Goal: Task Accomplishment & Management: Manage account settings

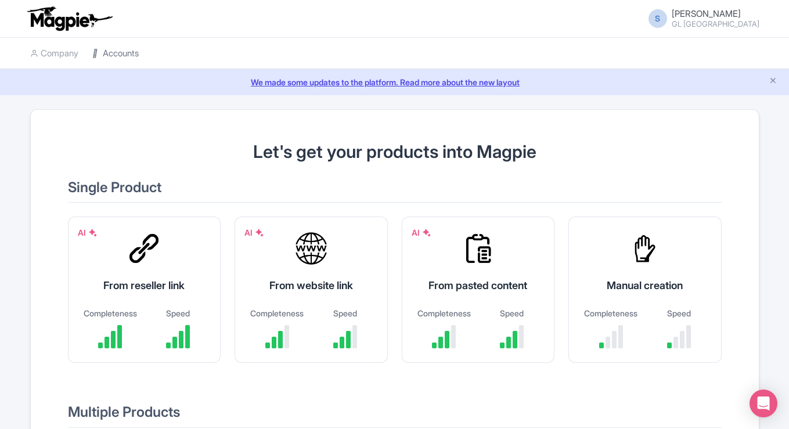
click at [116, 53] on link "Accounts" at bounding box center [115, 54] width 46 height 32
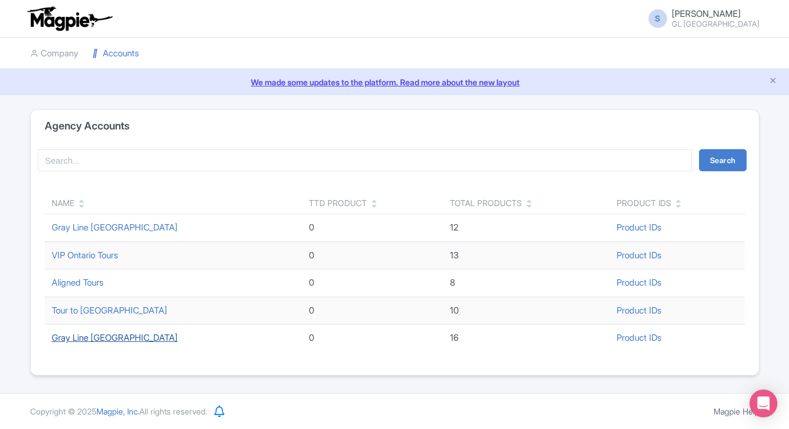
click at [92, 340] on link "Gray Line [GEOGRAPHIC_DATA]" at bounding box center [115, 337] width 126 height 11
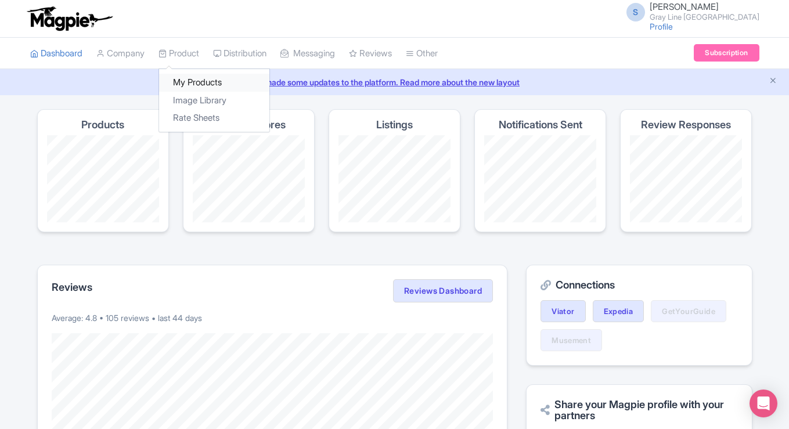
click at [189, 78] on link "My Products" at bounding box center [214, 83] width 110 height 18
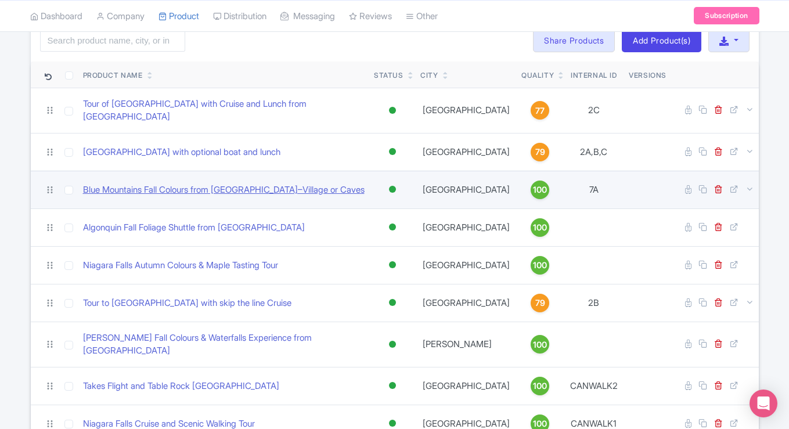
scroll to position [91, 0]
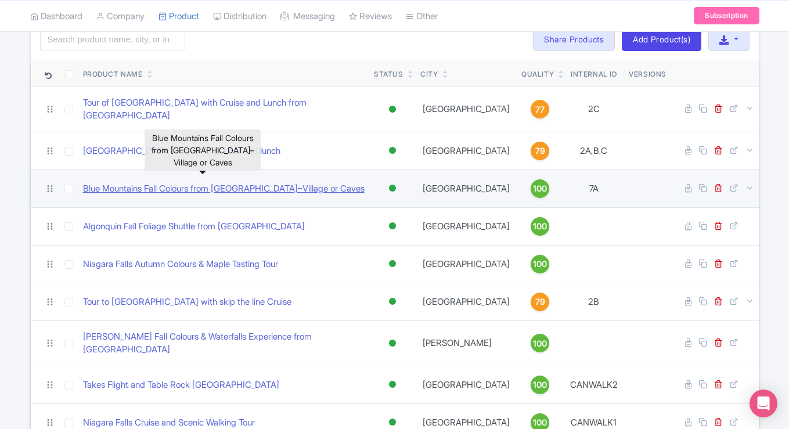
click at [218, 186] on link "Blue Mountains Fall Colours from [GEOGRAPHIC_DATA]–Village or Caves" at bounding box center [224, 188] width 282 height 13
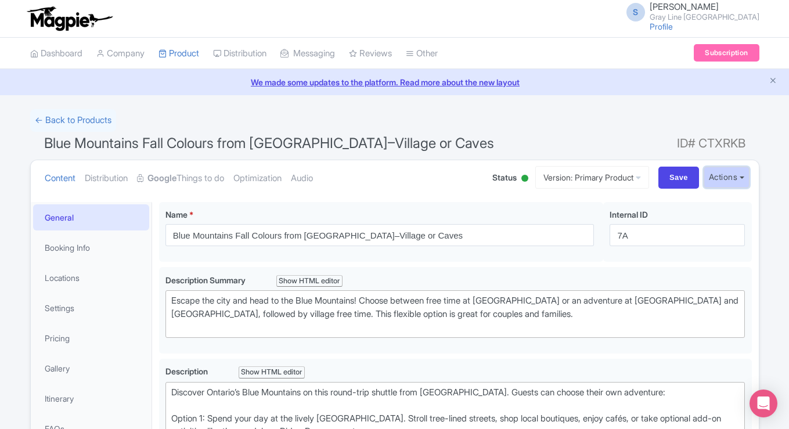
click at [724, 174] on button "Actions" at bounding box center [727, 177] width 46 height 21
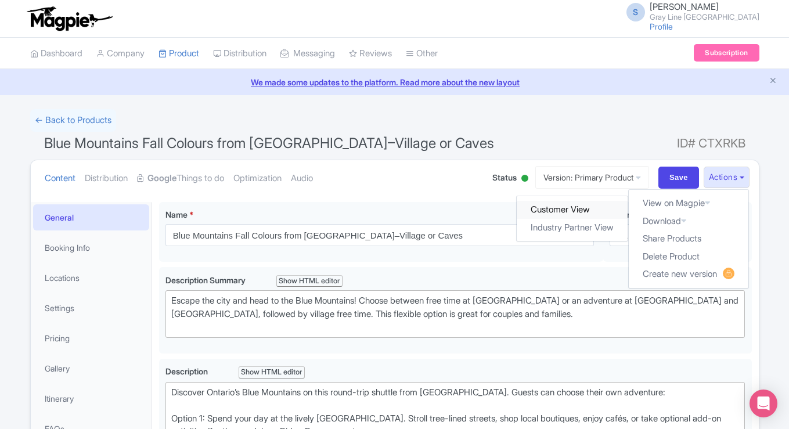
click at [586, 216] on link "Customer View" at bounding box center [572, 210] width 111 height 18
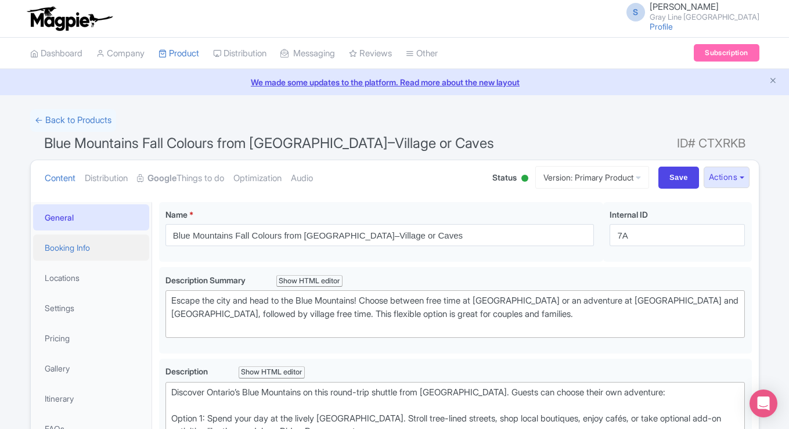
click at [91, 255] on link "Booking Info" at bounding box center [91, 248] width 116 height 26
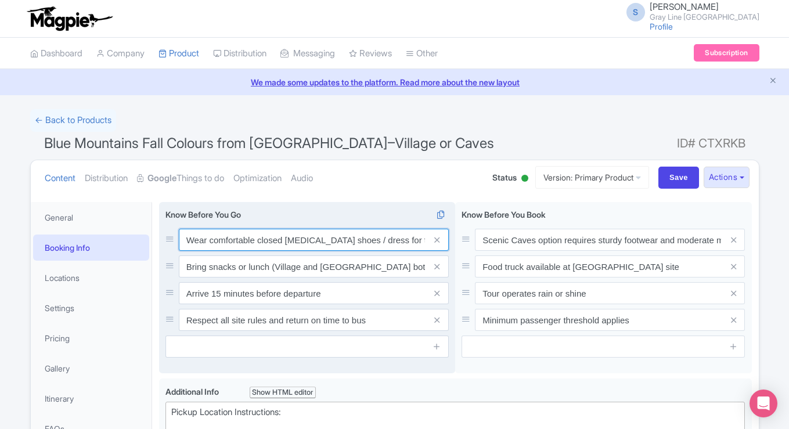
click at [403, 240] on input "Wear comfortable closed toe walking shoes / dress for the weather" at bounding box center [314, 240] width 270 height 22
type input "Wear comfortable closed toe walking shoes / dress for the weather"
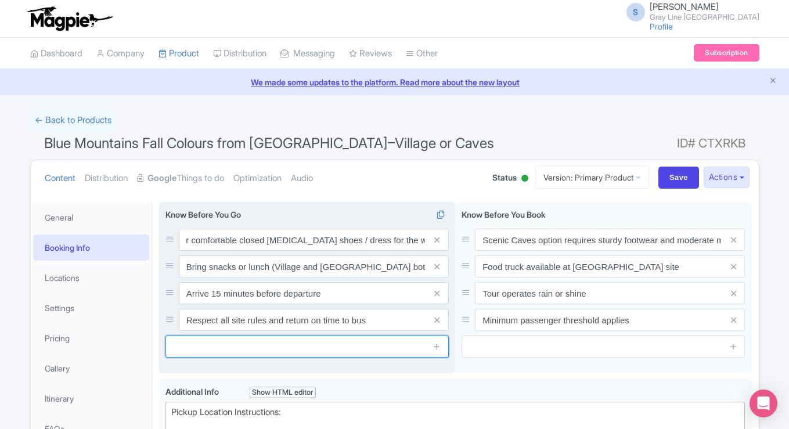
click at [333, 343] on input "text" at bounding box center [307, 347] width 283 height 22
type input "C"
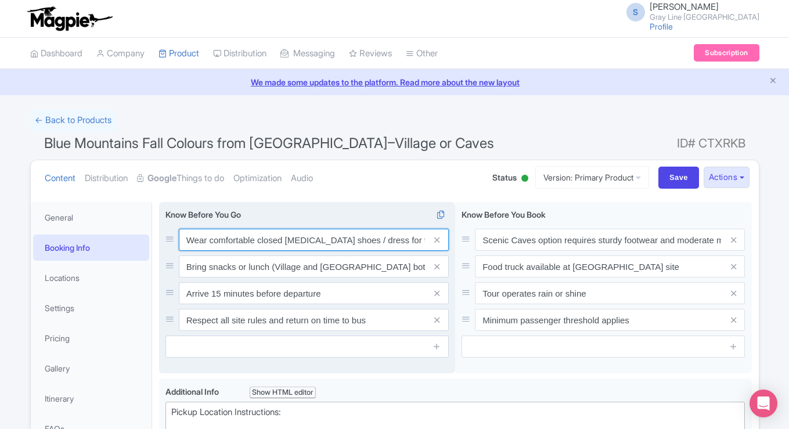
click at [353, 242] on input "Wear comfortable closed toe walking shoes / dress for the weather" at bounding box center [314, 240] width 270 height 22
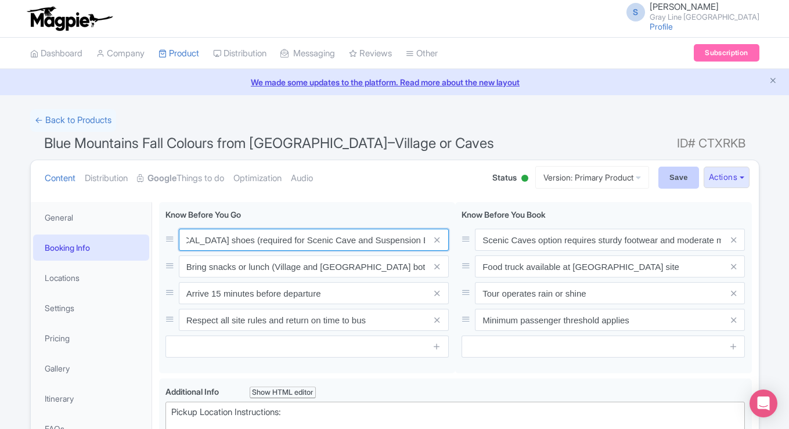
type input "Wear comfortable closed [MEDICAL_DATA] shoes (required for Scenic Cave and Susp…"
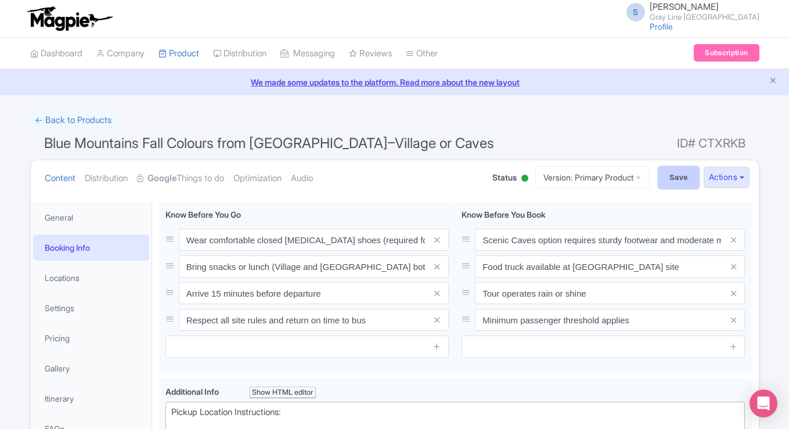
click at [676, 182] on input "Save" at bounding box center [679, 178] width 41 height 22
type input "Saving..."
